Goal: Task Accomplishment & Management: Manage account settings

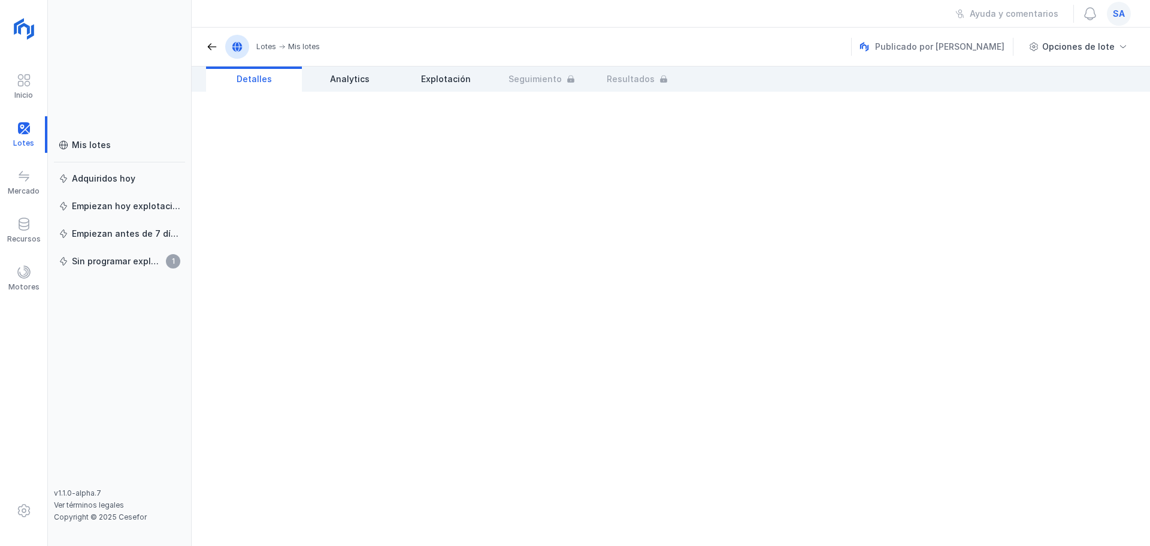
click at [920, 16] on span "sa" at bounding box center [1119, 14] width 12 height 12
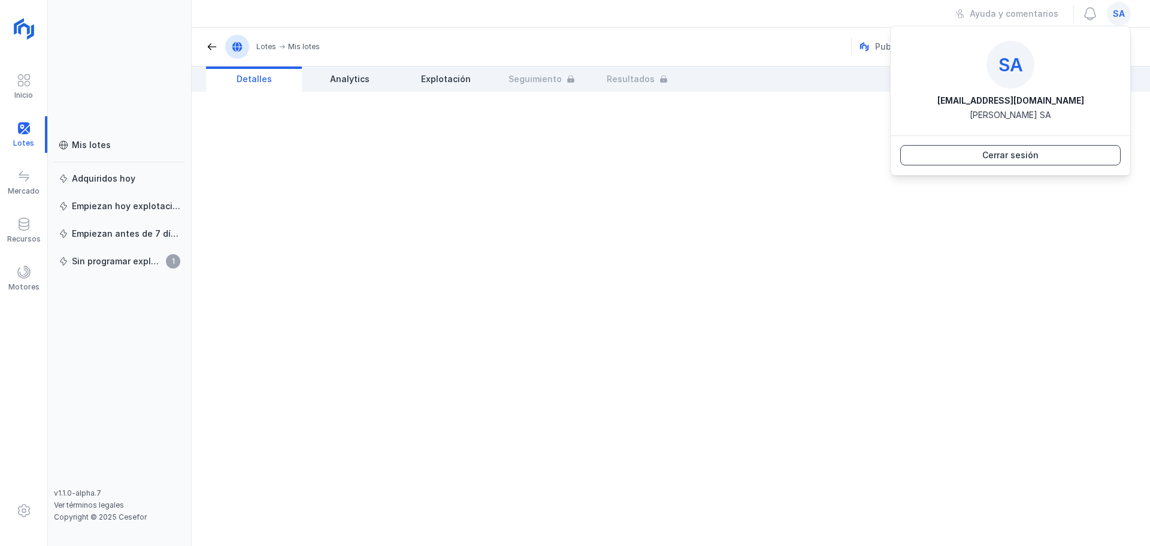
click at [920, 159] on button "Cerrar sesión" at bounding box center [1011, 155] width 221 height 20
